Goal: Transaction & Acquisition: Obtain resource

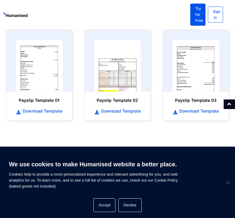
scroll to position [336, 0]
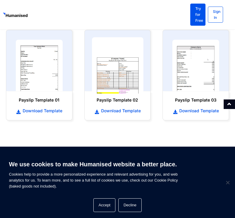
click at [124, 81] on img at bounding box center [117, 65] width 51 height 57
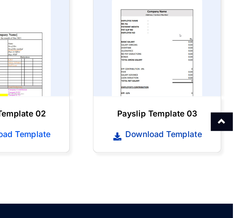
click at [187, 112] on span "Download Template" at bounding box center [198, 111] width 41 height 6
click at [197, 125] on div "Payslip Template 03 Download Template" at bounding box center [196, 75] width 79 height 102
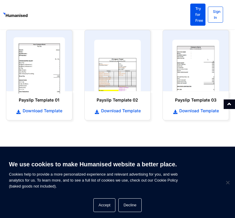
click at [38, 84] on img at bounding box center [38, 65] width 51 height 57
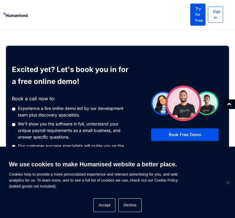
scroll to position [432, 0]
